Goal: Check status: Check status

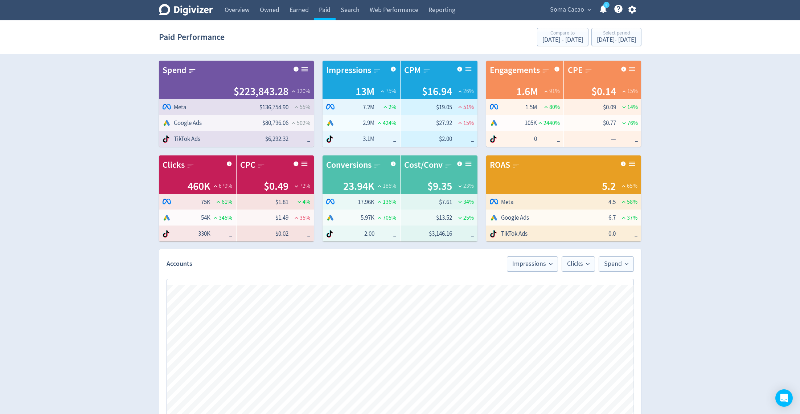
drag, startPoint x: 569, startPoint y: 11, endPoint x: 553, endPoint y: 93, distance: 83.5
click at [569, 11] on span "Soma Cacao" at bounding box center [567, 10] width 34 height 12
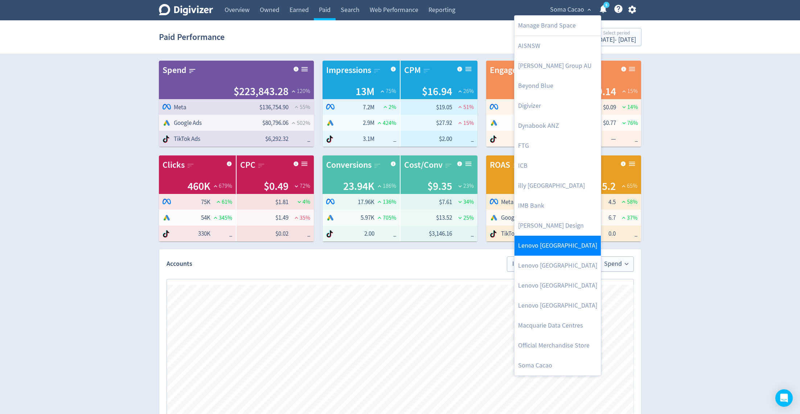
scroll to position [0, 675]
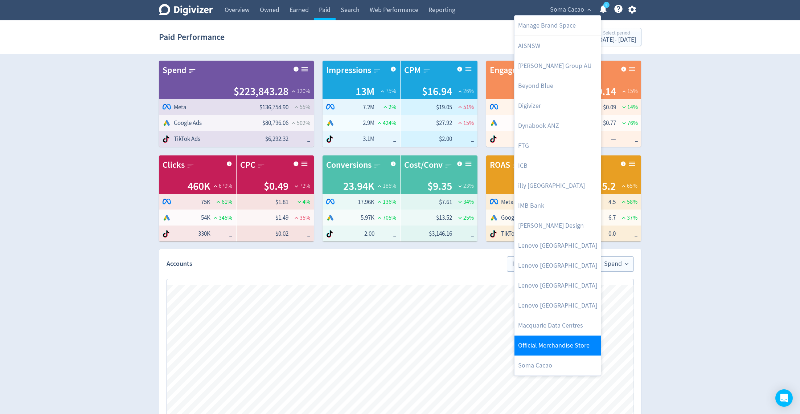
click at [550, 340] on link "Official Merchandise Store" at bounding box center [558, 345] width 86 height 20
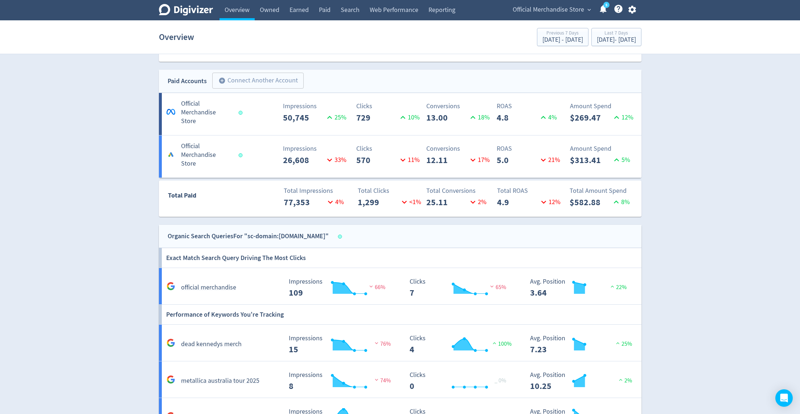
scroll to position [372, 0]
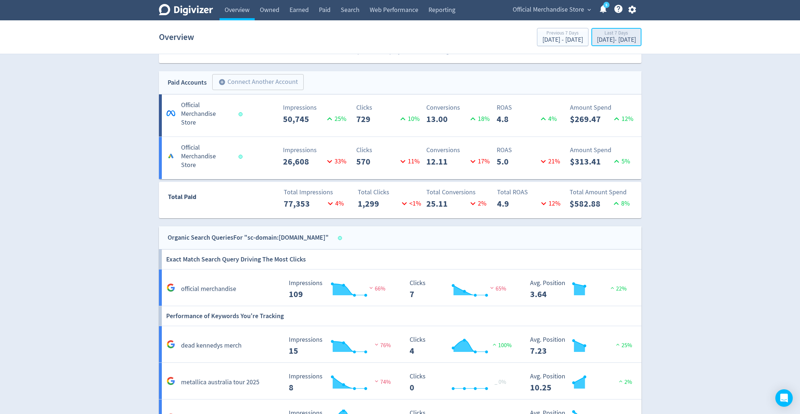
click at [597, 42] on div "[DATE] - [DATE]" at bounding box center [616, 40] width 39 height 7
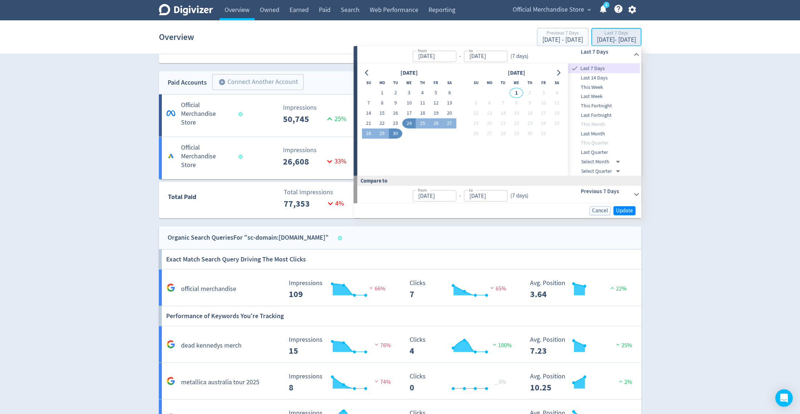
type input "[DATE]"
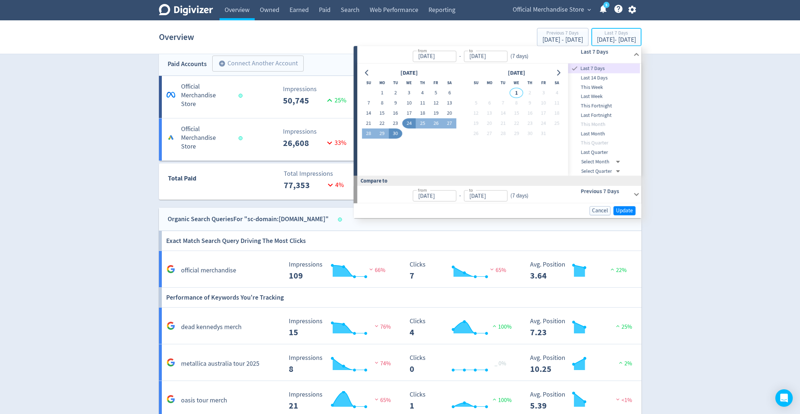
scroll to position [393, 0]
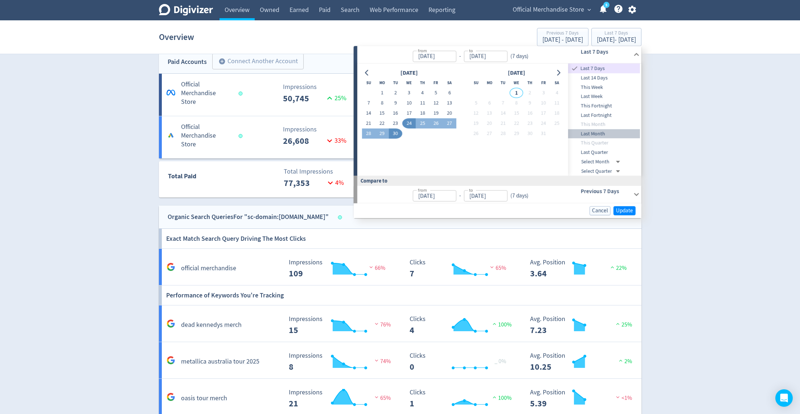
click at [593, 135] on span "Last Month" at bounding box center [604, 134] width 72 height 8
type input "[DATE]"
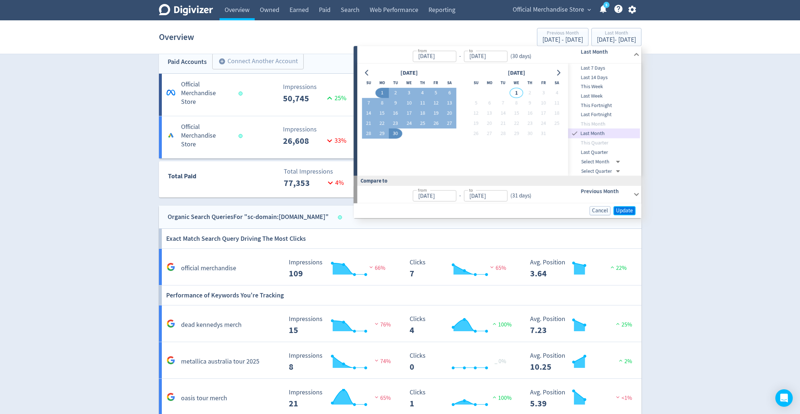
click at [622, 211] on span "Update" at bounding box center [624, 210] width 17 height 5
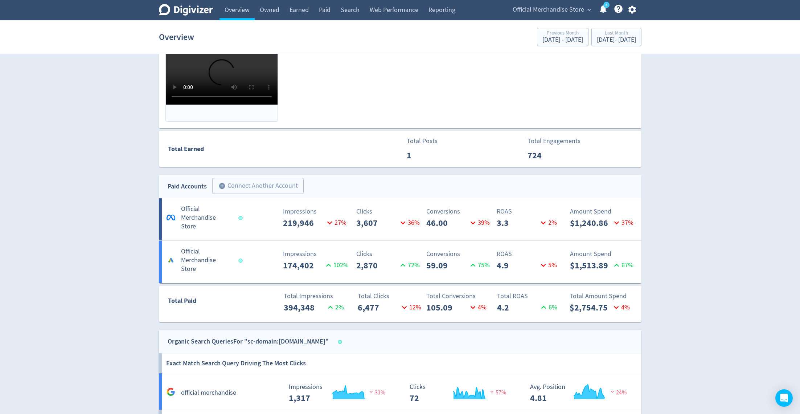
scroll to position [438, 0]
click at [597, 40] on div "[DATE] - [DATE]" at bounding box center [616, 40] width 39 height 7
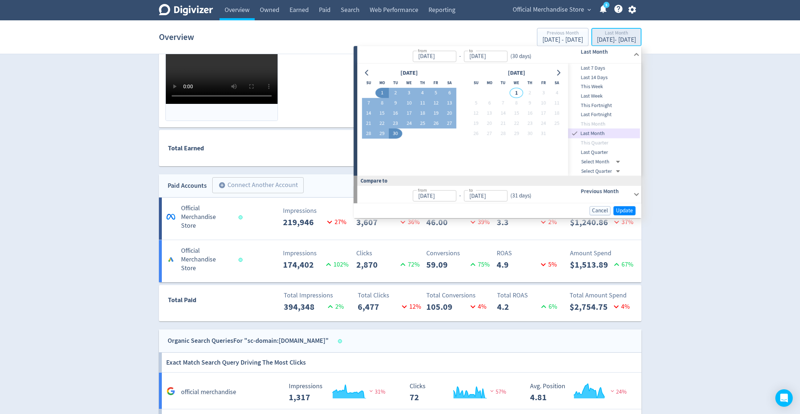
type input "[DATE]"
click at [369, 75] on button "Go to previous month" at bounding box center [367, 73] width 11 height 10
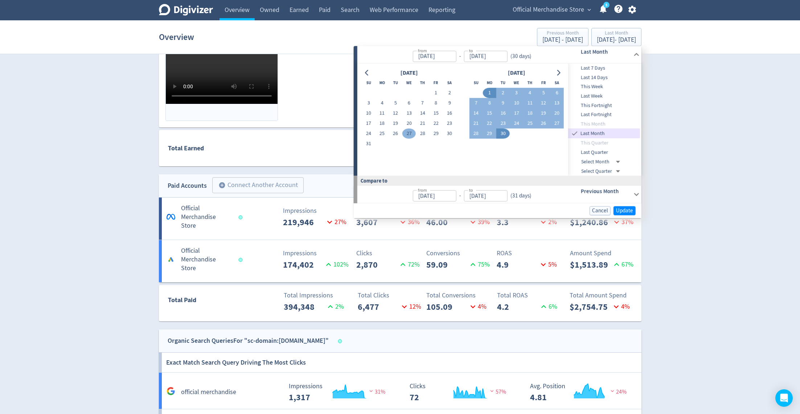
click at [413, 134] on button "27" at bounding box center [409, 133] width 13 height 10
type input "[DATE]"
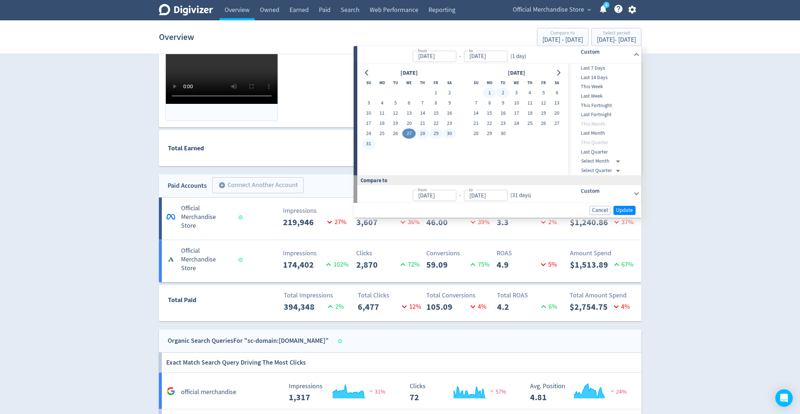
click at [502, 94] on button "2" at bounding box center [503, 93] width 13 height 10
type input "[DATE]"
click at [630, 208] on span "Update" at bounding box center [624, 209] width 17 height 5
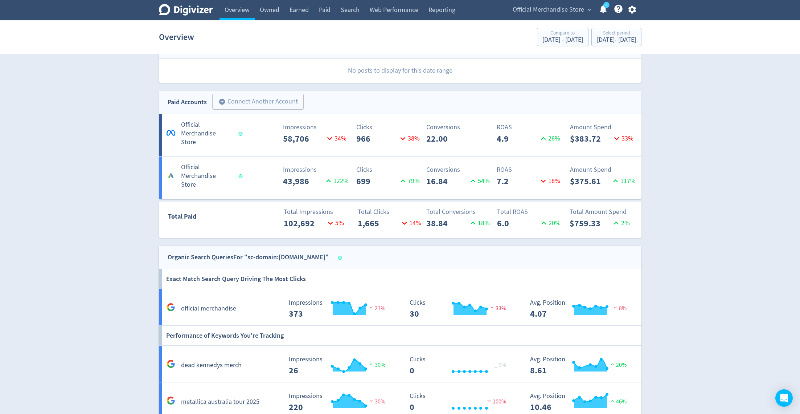
scroll to position [297, 0]
